Goal: Information Seeking & Learning: Compare options

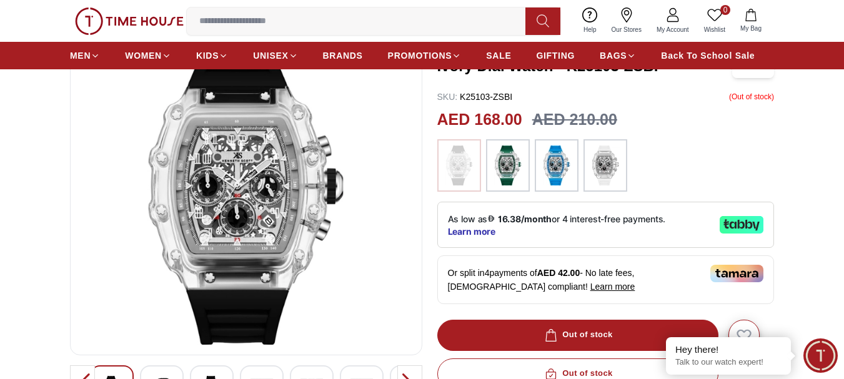
scroll to position [125, 0]
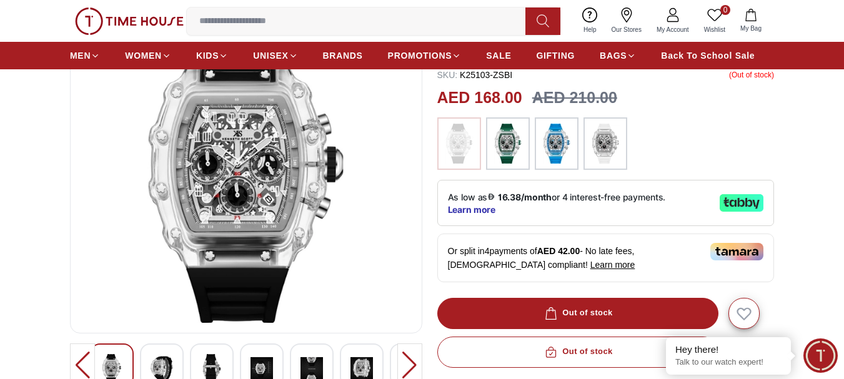
click at [166, 371] on img at bounding box center [162, 368] width 22 height 29
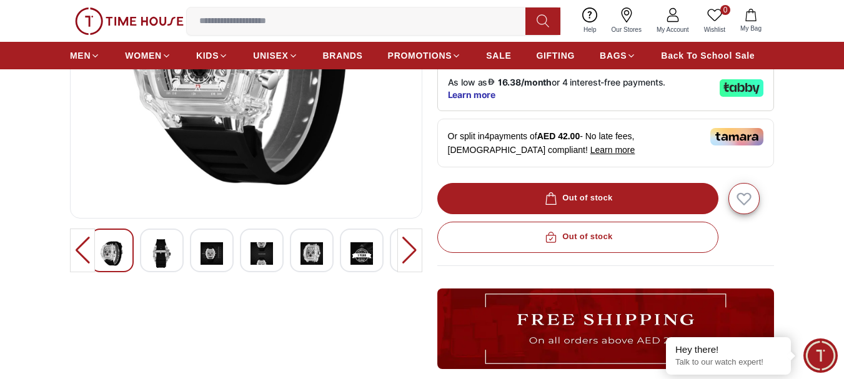
scroll to position [250, 0]
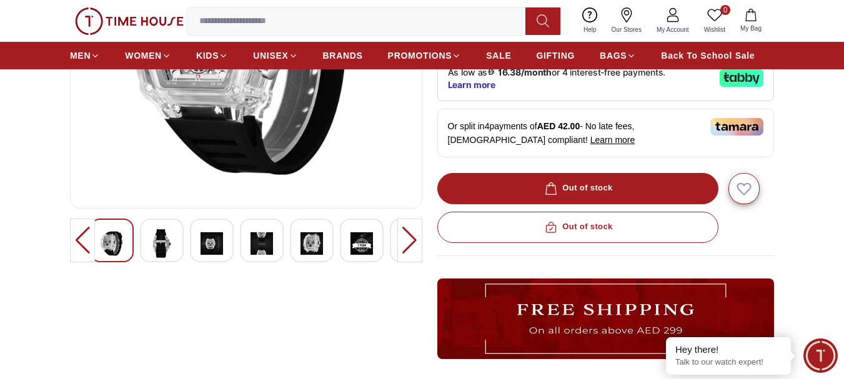
click at [307, 246] on img at bounding box center [312, 243] width 22 height 29
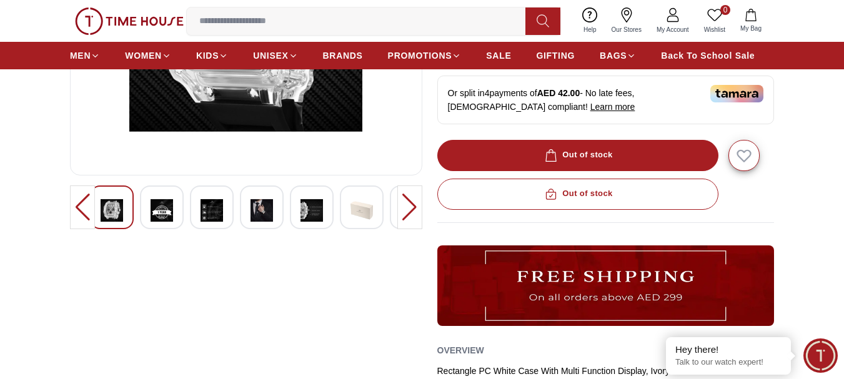
scroll to position [312, 0]
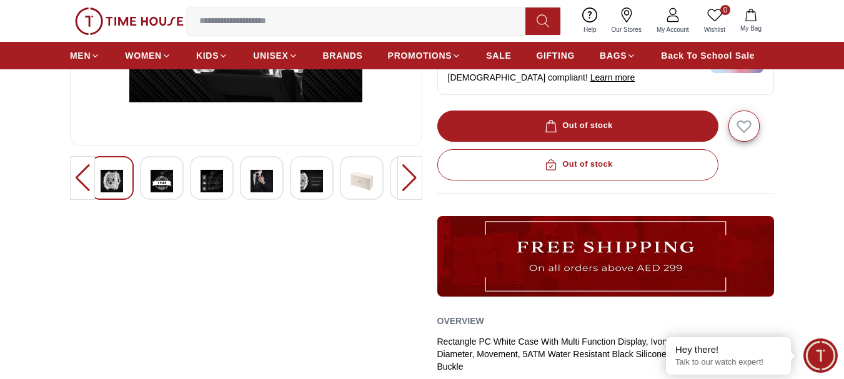
click at [164, 184] on img at bounding box center [162, 181] width 22 height 29
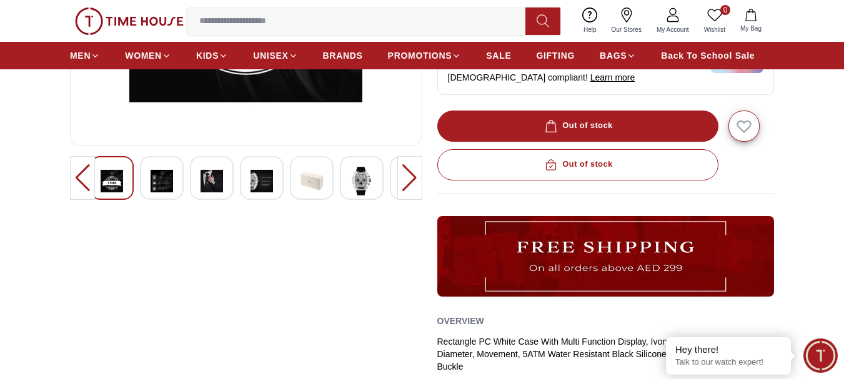
click at [352, 182] on img at bounding box center [362, 181] width 22 height 29
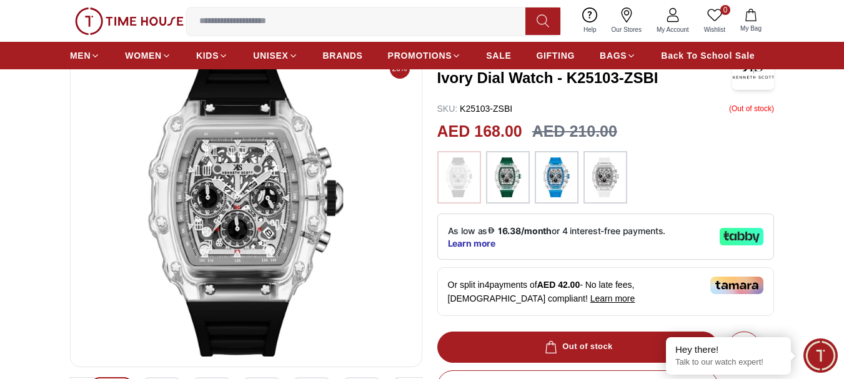
scroll to position [62, 0]
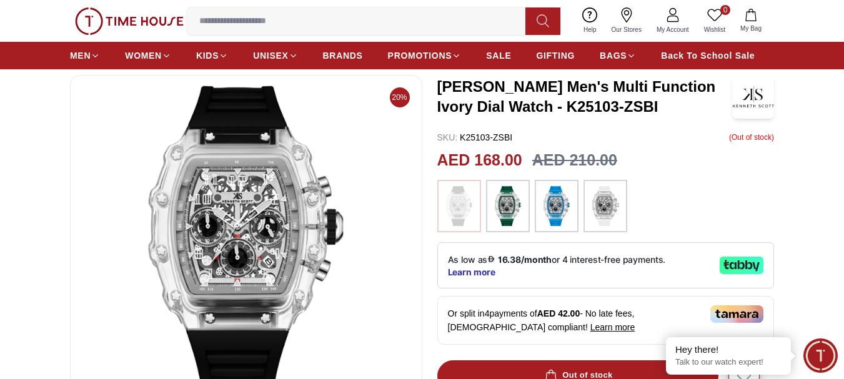
click at [549, 206] on img at bounding box center [556, 206] width 31 height 40
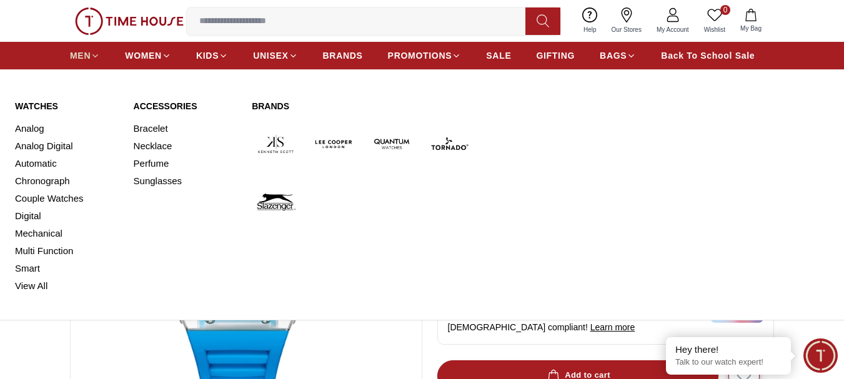
click at [81, 56] on span "MEN" at bounding box center [80, 55] width 21 height 12
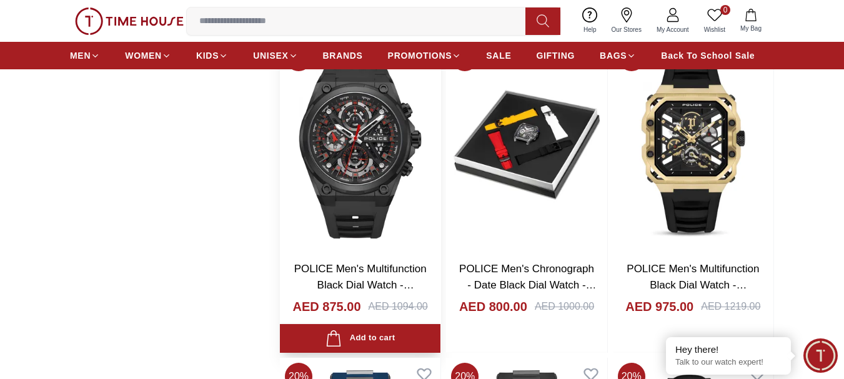
scroll to position [1437, 0]
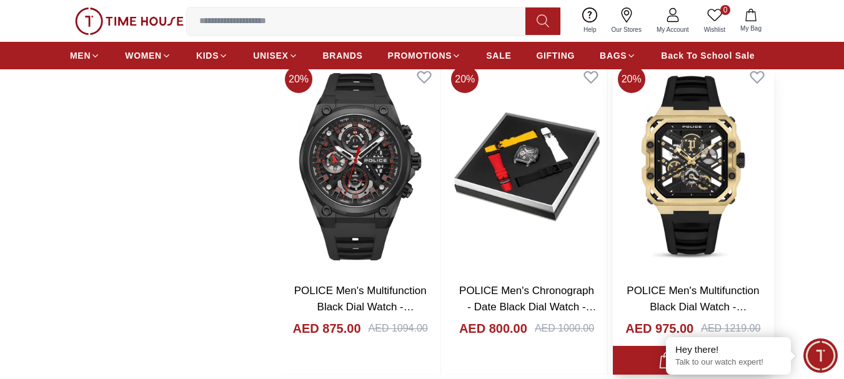
click at [702, 175] on img at bounding box center [693, 167] width 161 height 212
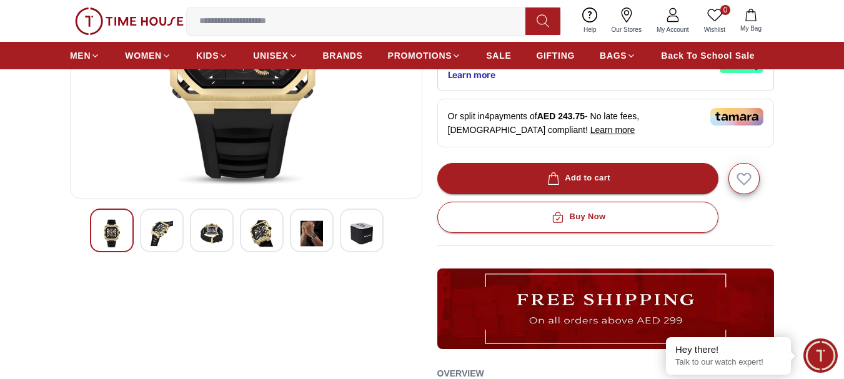
scroll to position [312, 0]
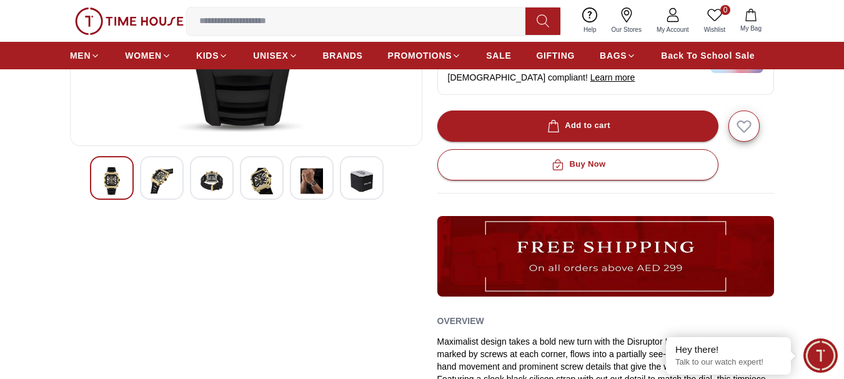
click at [310, 186] on img at bounding box center [312, 181] width 22 height 29
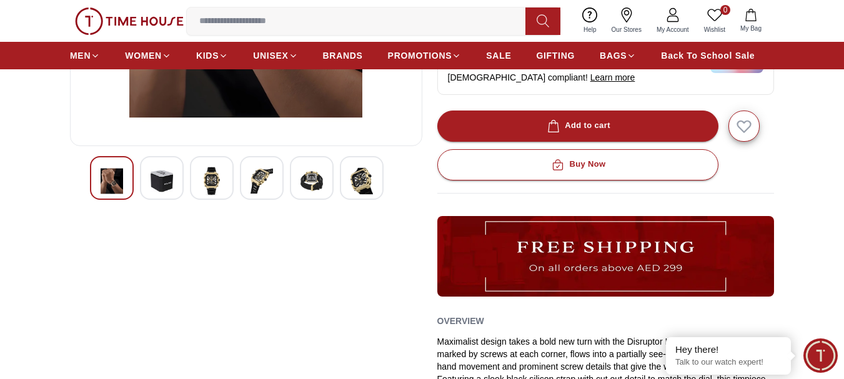
click at [377, 177] on div at bounding box center [362, 178] width 44 height 44
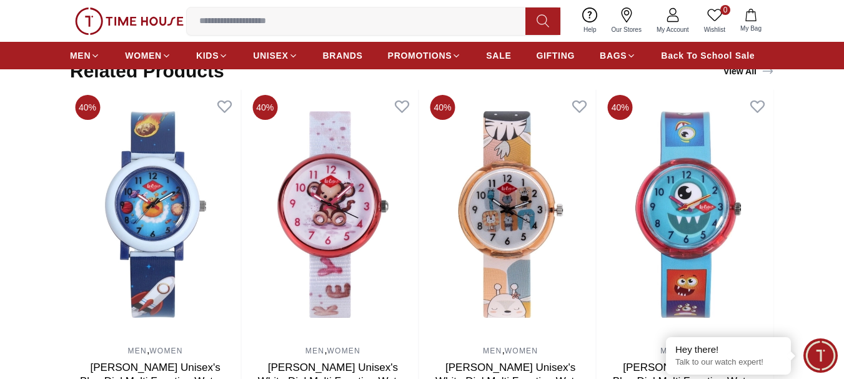
scroll to position [687, 0]
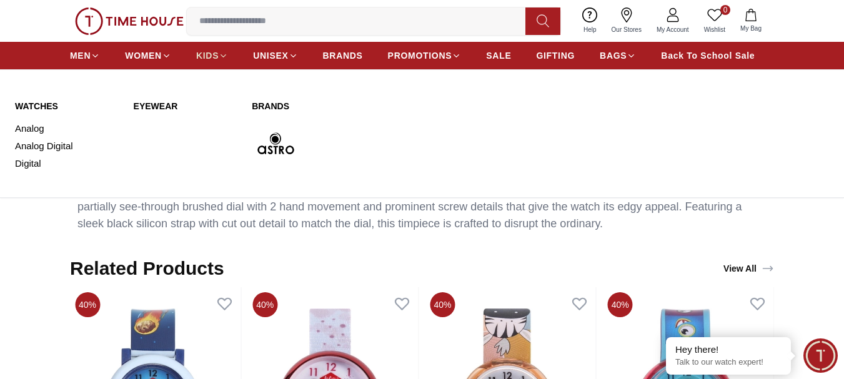
click at [215, 56] on span "KIDS" at bounding box center [207, 55] width 22 height 12
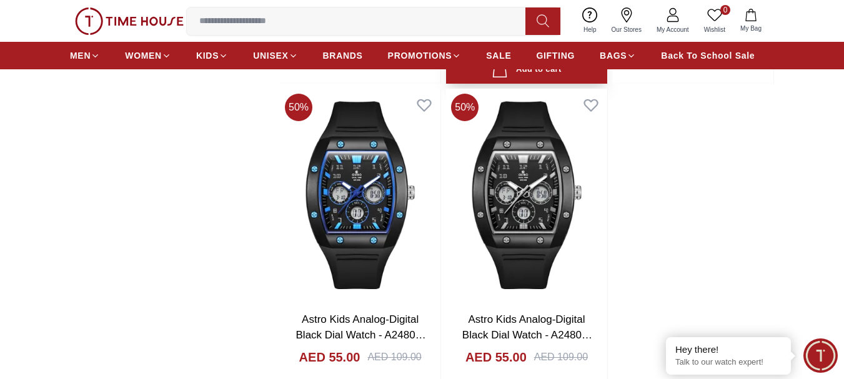
scroll to position [2062, 0]
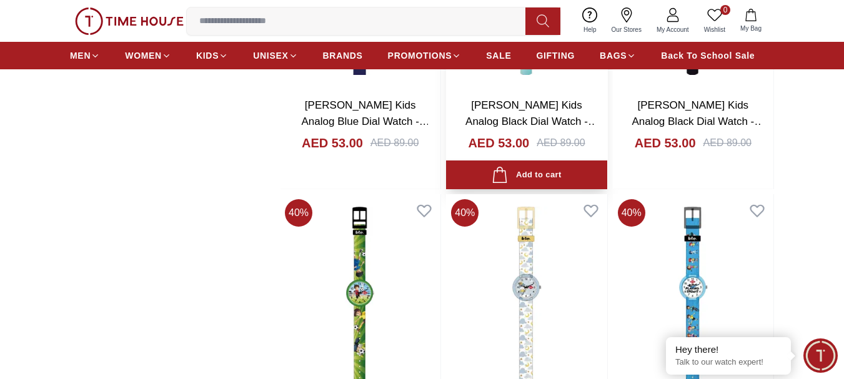
scroll to position [3187, 0]
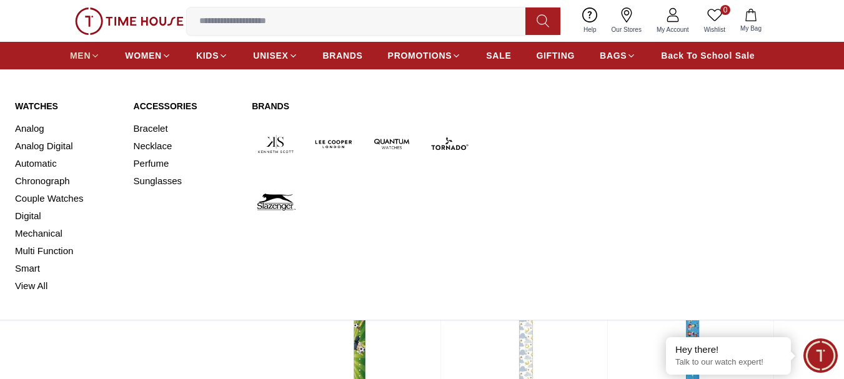
click at [79, 57] on span "MEN" at bounding box center [80, 55] width 21 height 12
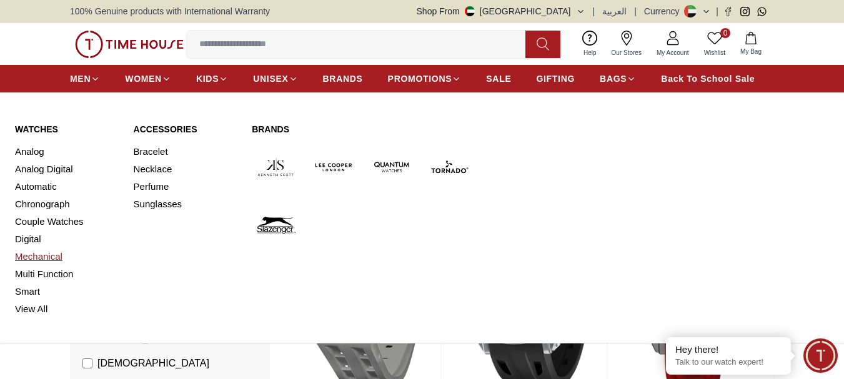
click at [51, 257] on link "Mechanical" at bounding box center [67, 256] width 104 height 17
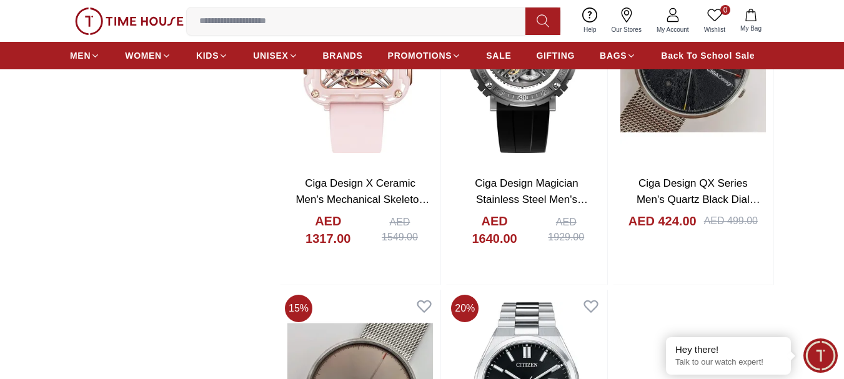
scroll to position [1937, 0]
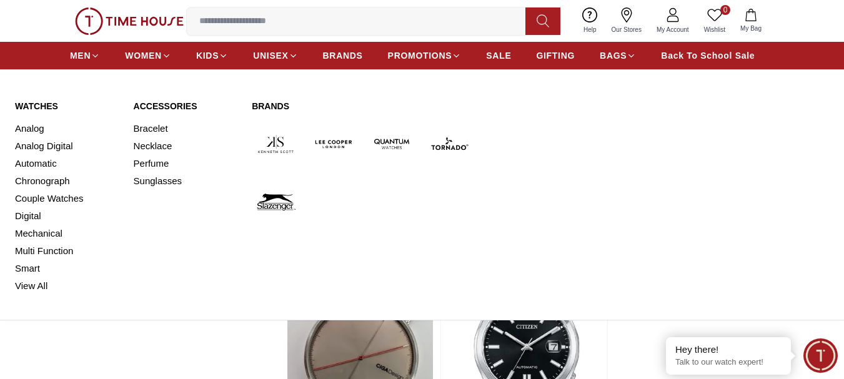
click at [280, 104] on link "Brands" at bounding box center [363, 106] width 222 height 12
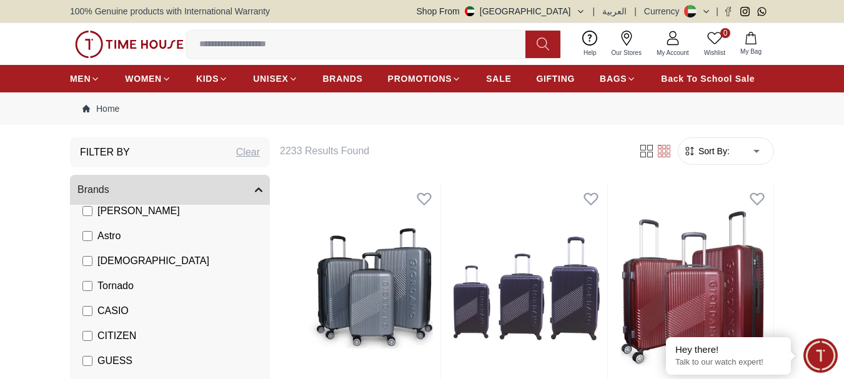
scroll to position [187, 0]
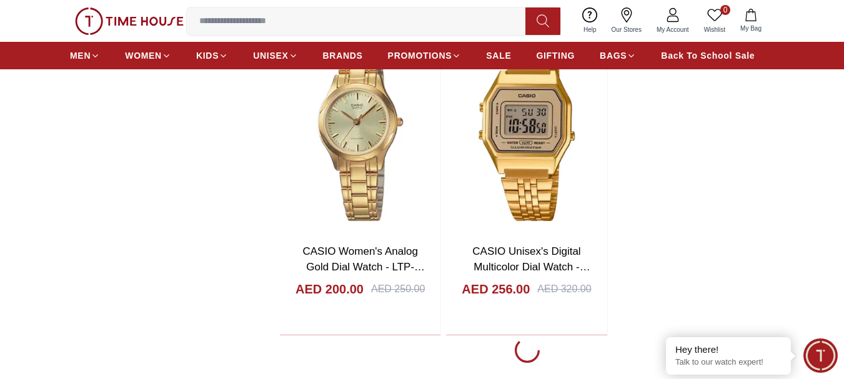
scroll to position [2000, 0]
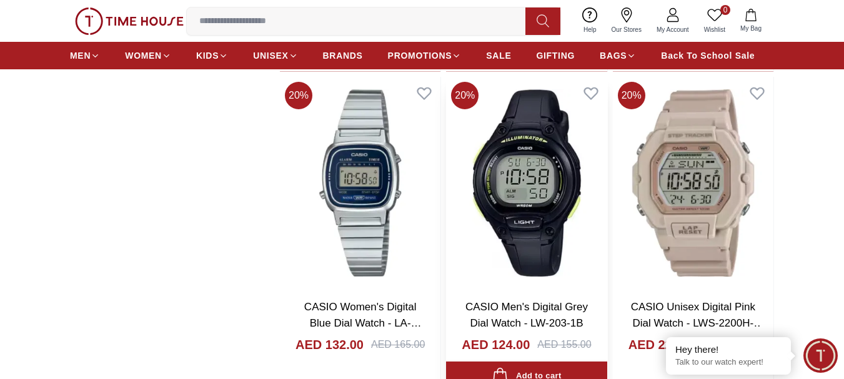
scroll to position [3937, 0]
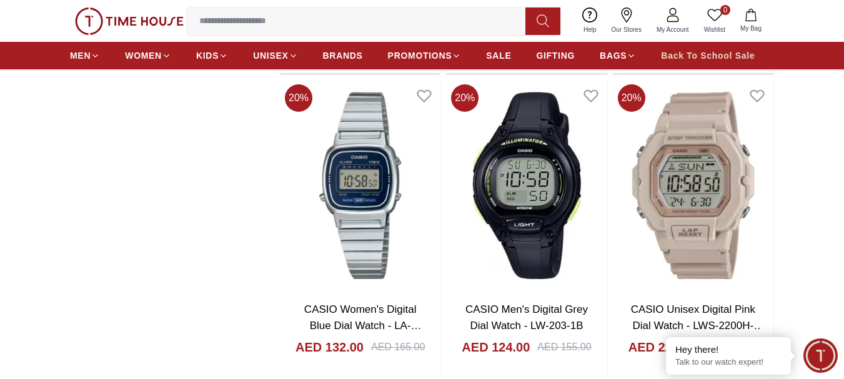
click at [744, 59] on span "Back To School Sale" at bounding box center [708, 55] width 94 height 12
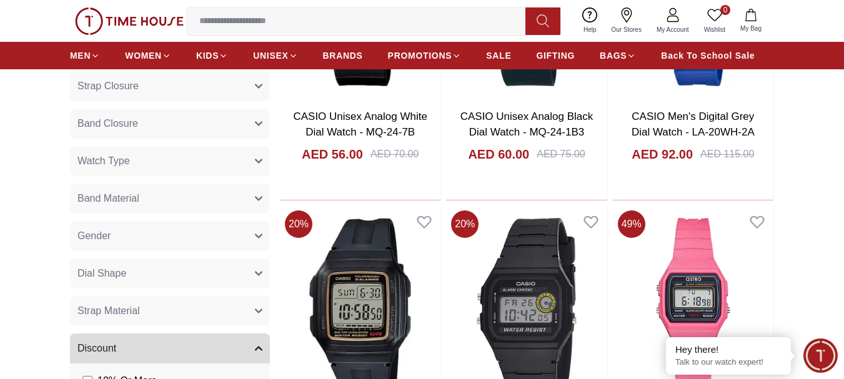
scroll to position [500, 0]
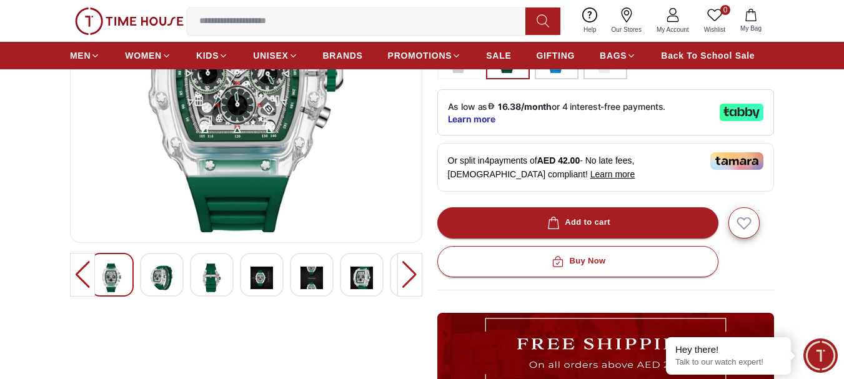
scroll to position [312, 0]
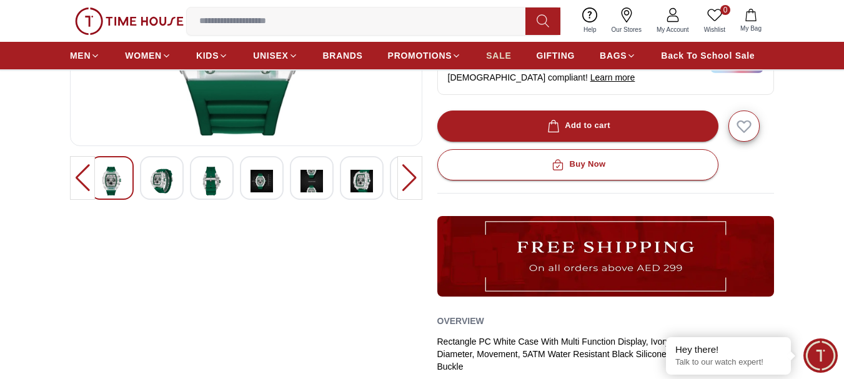
click at [501, 52] on span "SALE" at bounding box center [498, 55] width 25 height 12
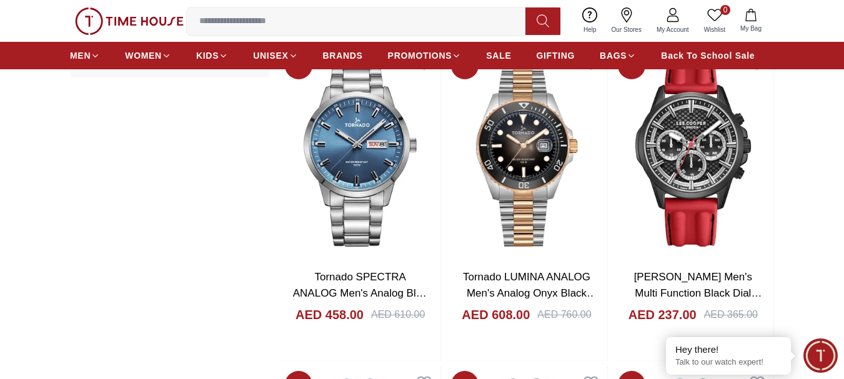
scroll to position [1375, 0]
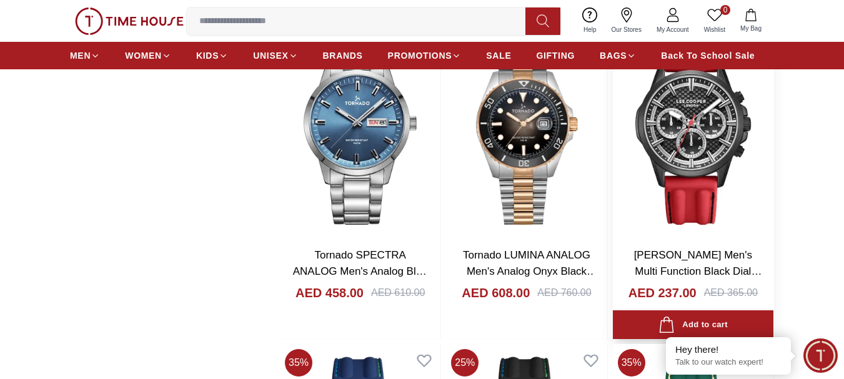
click at [679, 162] on img at bounding box center [693, 131] width 161 height 212
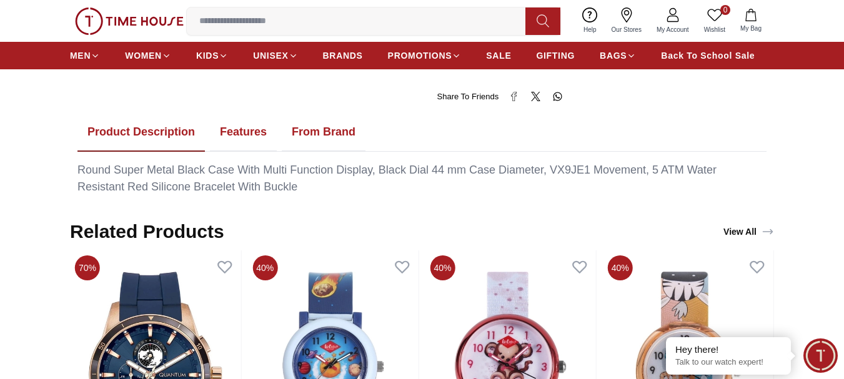
scroll to position [687, 0]
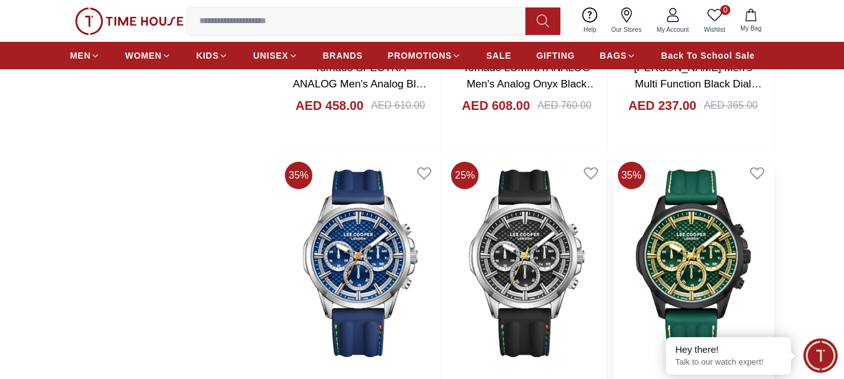
scroll to position [1687, 0]
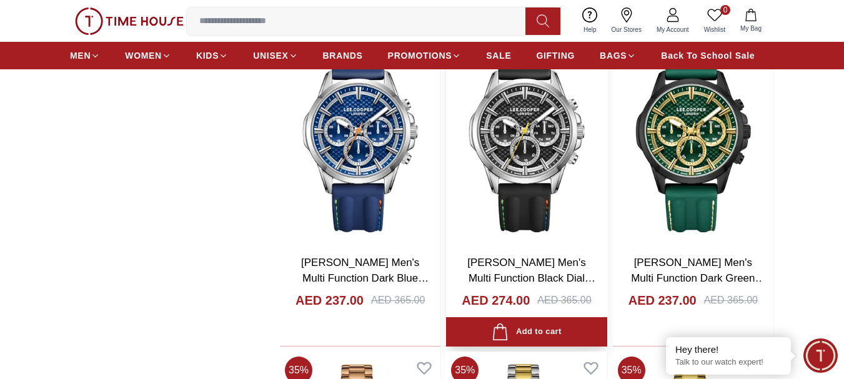
click at [533, 164] on img at bounding box center [526, 138] width 161 height 212
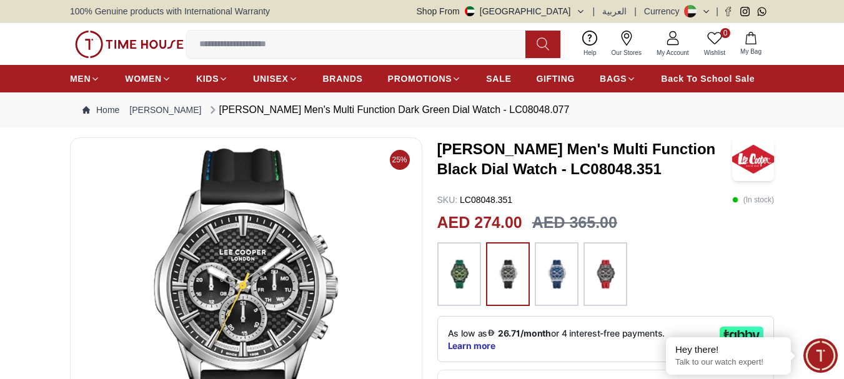
click at [254, 282] on img at bounding box center [246, 298] width 331 height 300
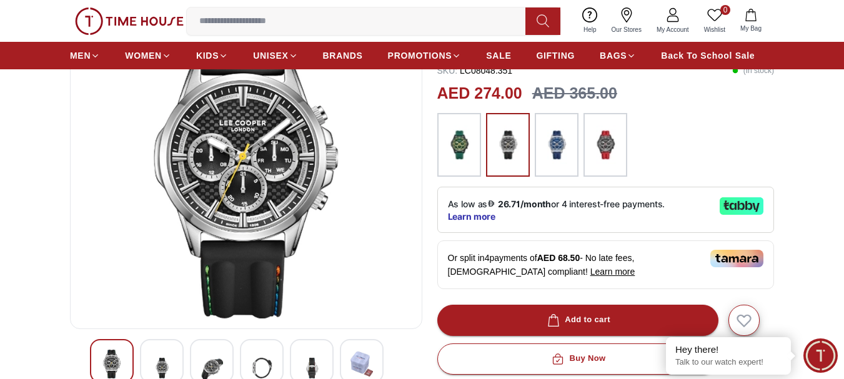
scroll to position [250, 0]
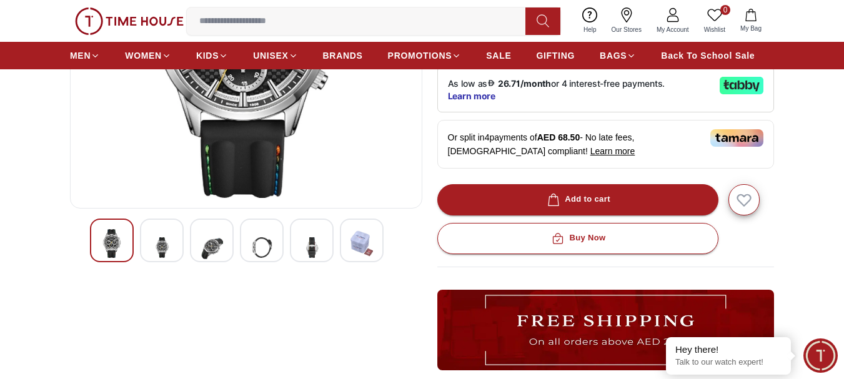
click at [222, 249] on img at bounding box center [212, 247] width 22 height 37
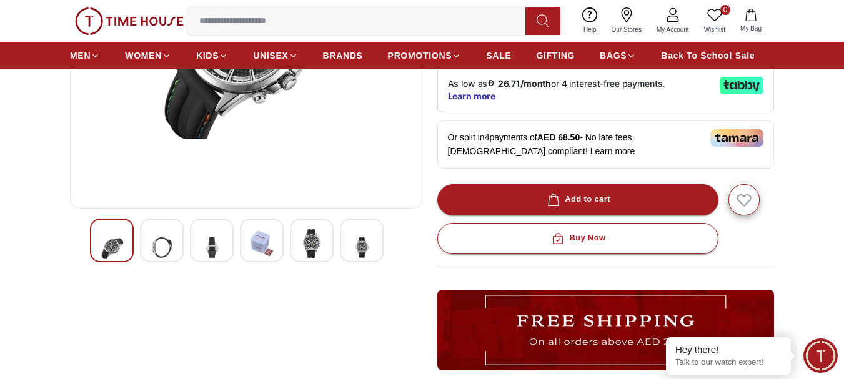
click at [309, 239] on img at bounding box center [312, 243] width 22 height 29
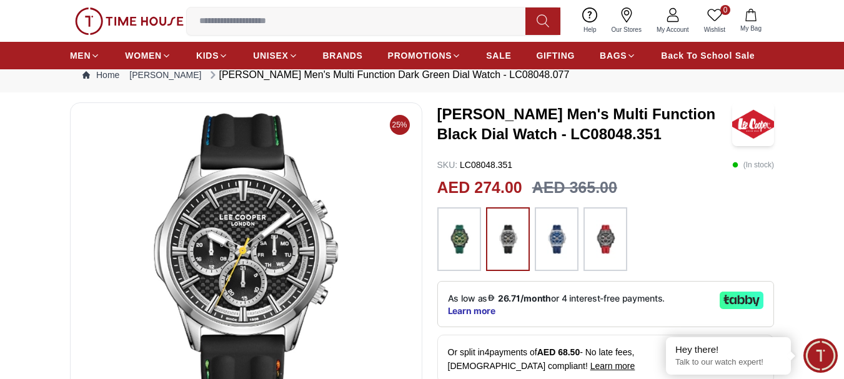
scroll to position [62, 0]
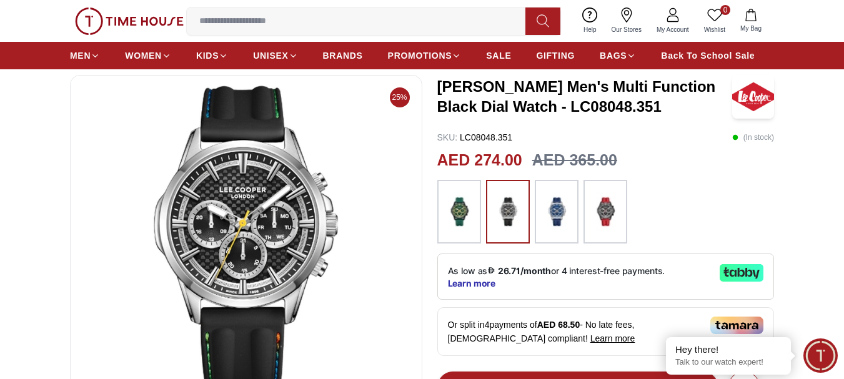
click at [259, 209] on img at bounding box center [246, 236] width 331 height 300
click at [559, 221] on img at bounding box center [556, 211] width 31 height 51
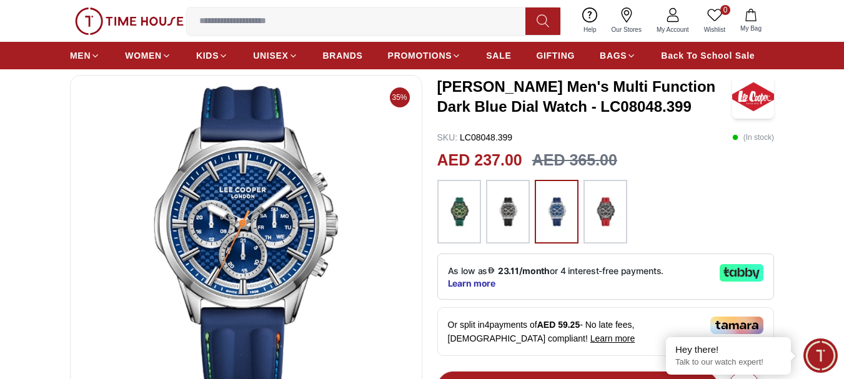
click at [514, 212] on img at bounding box center [507, 211] width 31 height 51
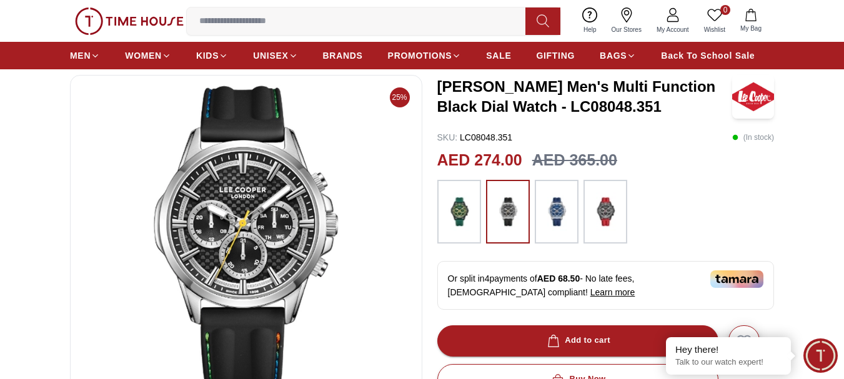
click at [572, 212] on img at bounding box center [556, 211] width 31 height 51
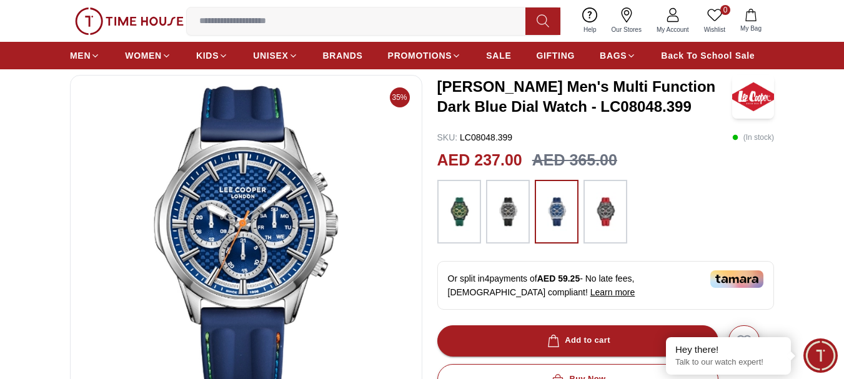
click at [522, 223] on img at bounding box center [507, 211] width 31 height 51
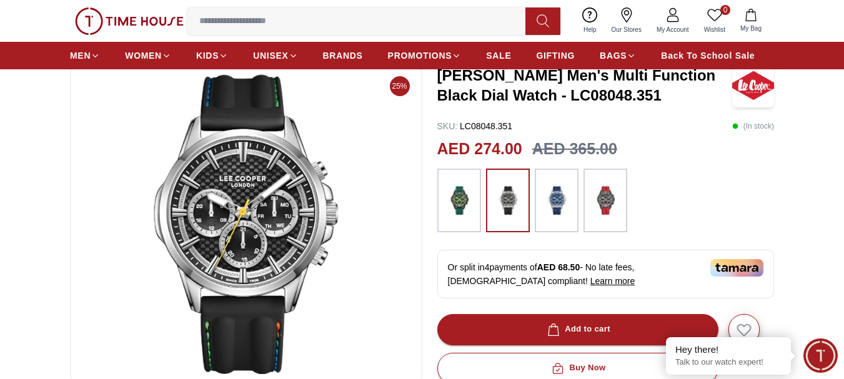
scroll to position [62, 0]
